Goal: Transaction & Acquisition: Purchase product/service

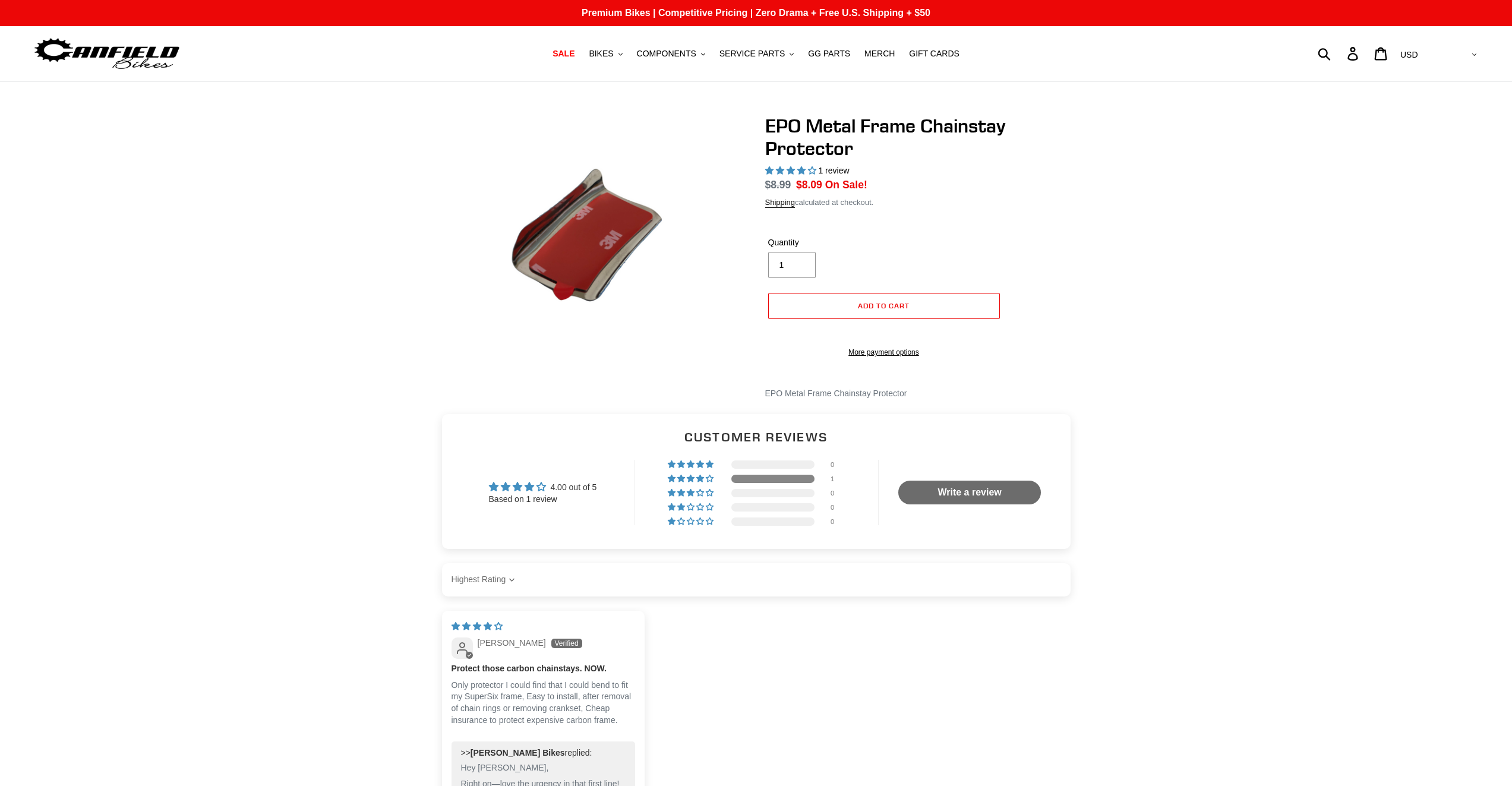
select select "highest-rating"
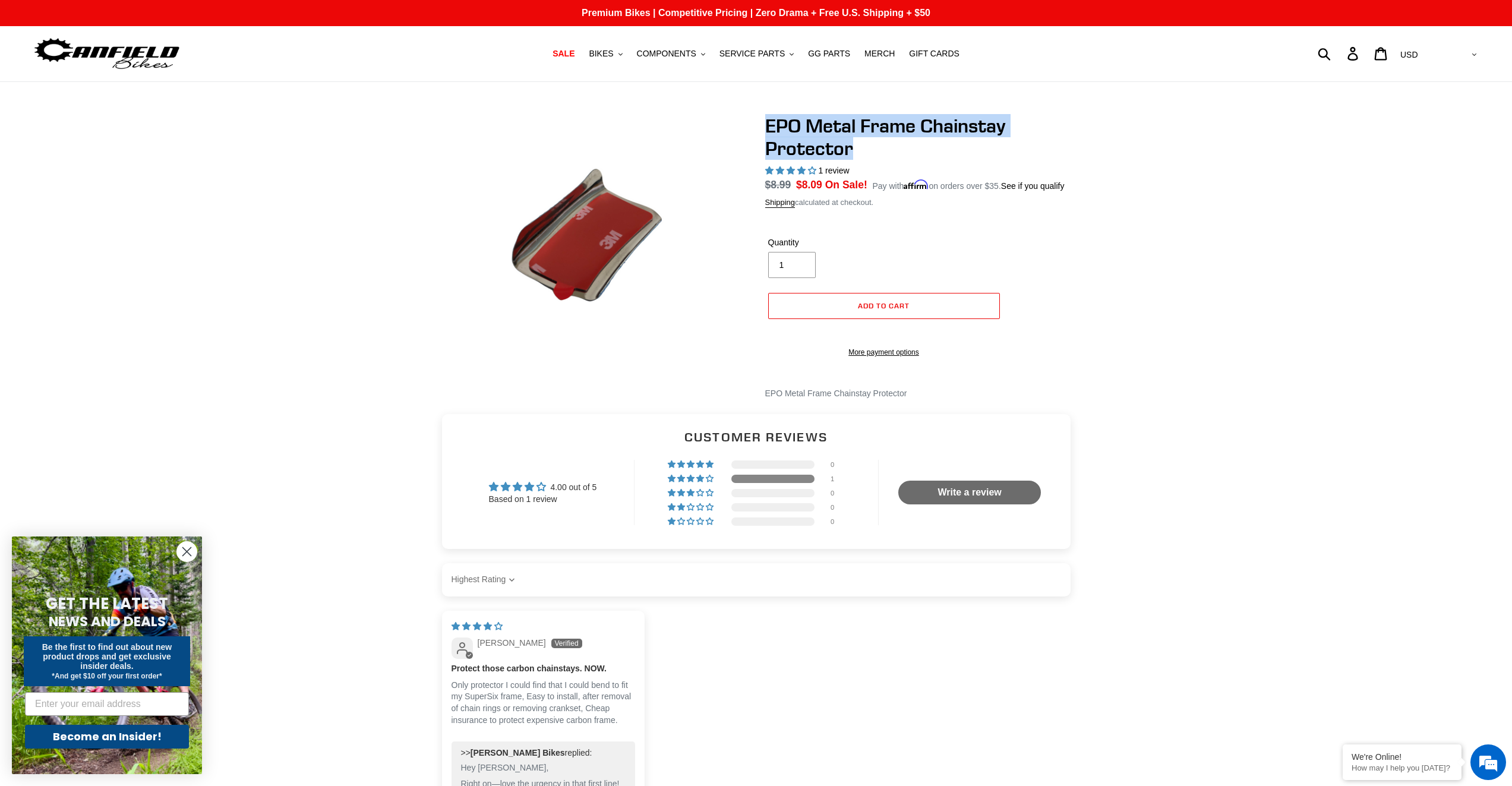
drag, startPoint x: 766, startPoint y: 119, endPoint x: 851, endPoint y: 150, distance: 90.5
click at [851, 150] on h1 "EPO Metal Frame Chainstay Protector" at bounding box center [922, 137] width 315 height 46
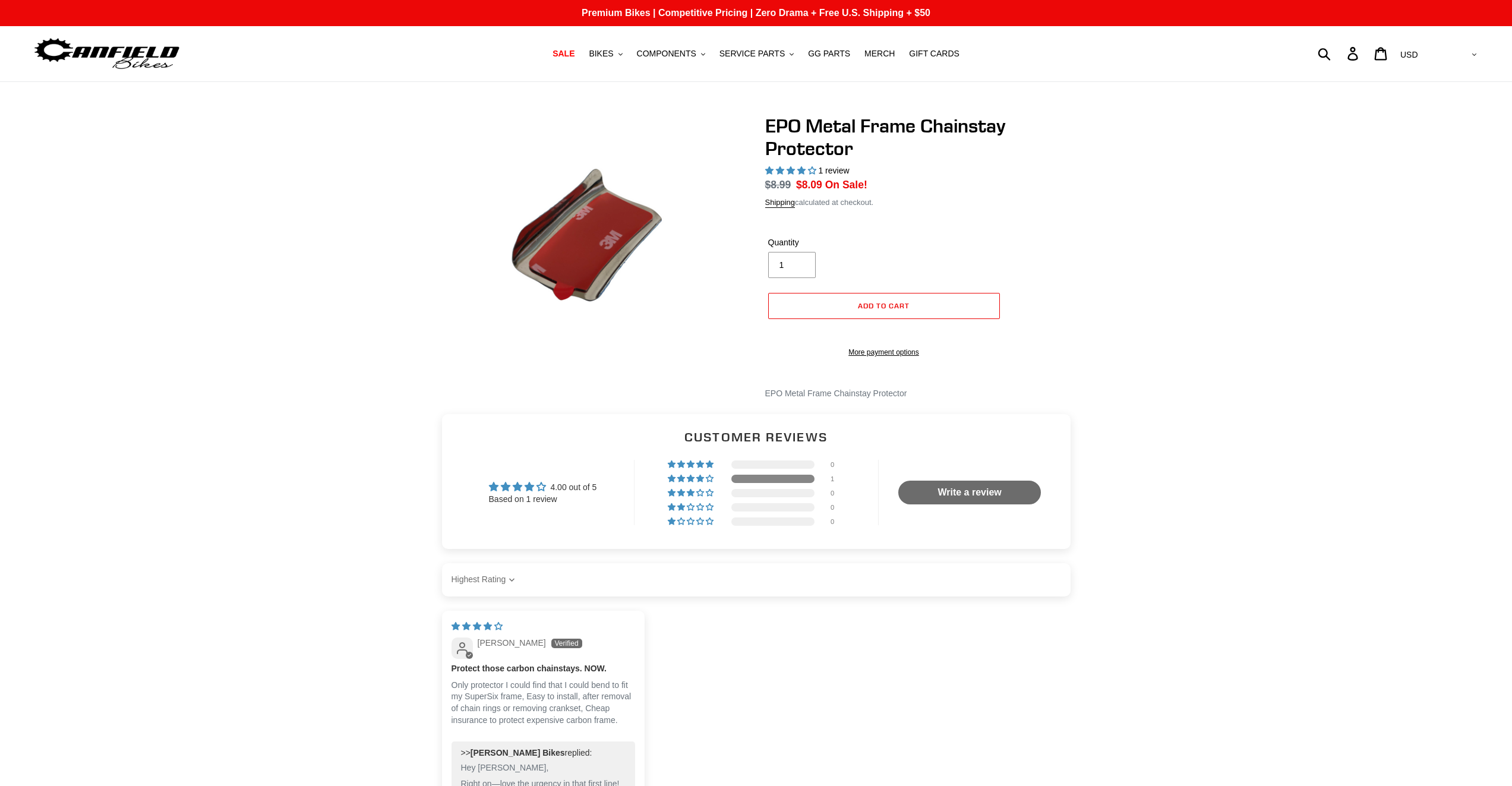
select select "highest-rating"
